Goal: Task Accomplishment & Management: Complete application form

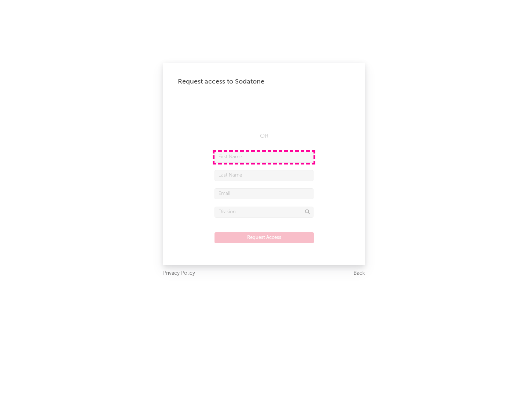
click at [264, 157] on input "text" at bounding box center [263, 157] width 99 height 11
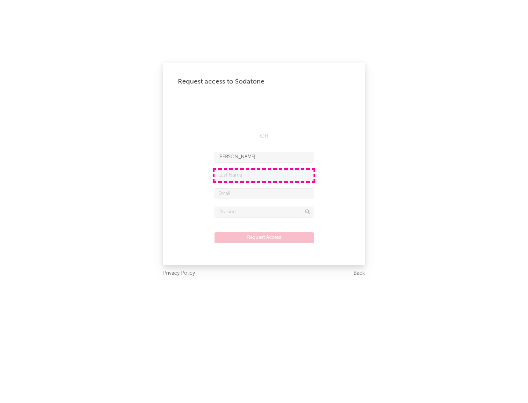
type input "[PERSON_NAME]"
click at [264, 175] on input "text" at bounding box center [263, 175] width 99 height 11
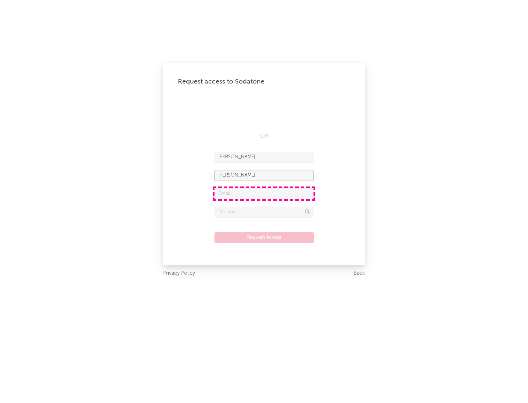
type input "[PERSON_NAME]"
click at [264, 194] on input "text" at bounding box center [263, 193] width 99 height 11
type input "[EMAIL_ADDRESS][DOMAIN_NAME]"
click at [264, 212] on input "text" at bounding box center [263, 212] width 99 height 11
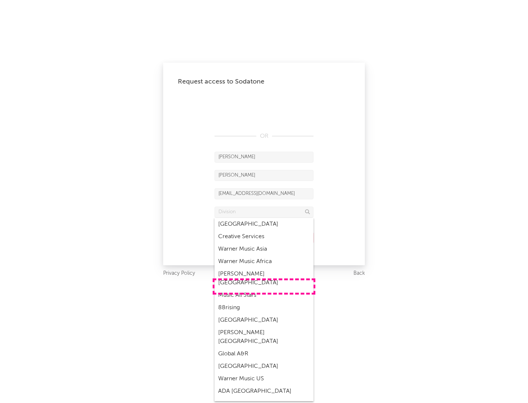
click at [264, 289] on div "Music All Stars" at bounding box center [263, 295] width 99 height 12
type input "Music All Stars"
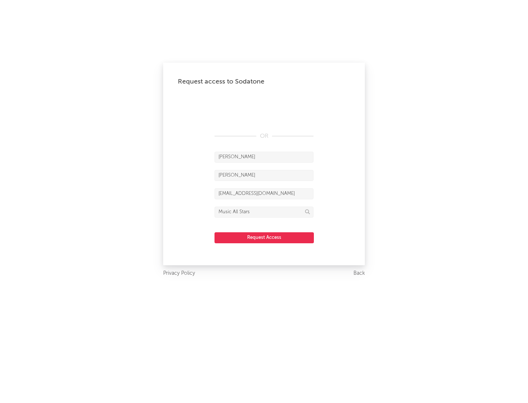
click at [264, 237] on button "Request Access" at bounding box center [263, 237] width 99 height 11
